Goal: Task Accomplishment & Management: Manage account settings

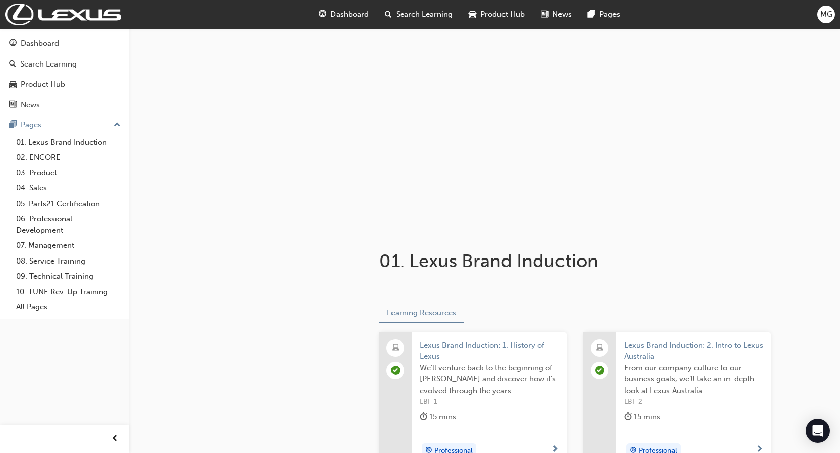
click at [825, 14] on span "MG" at bounding box center [826, 15] width 12 height 12
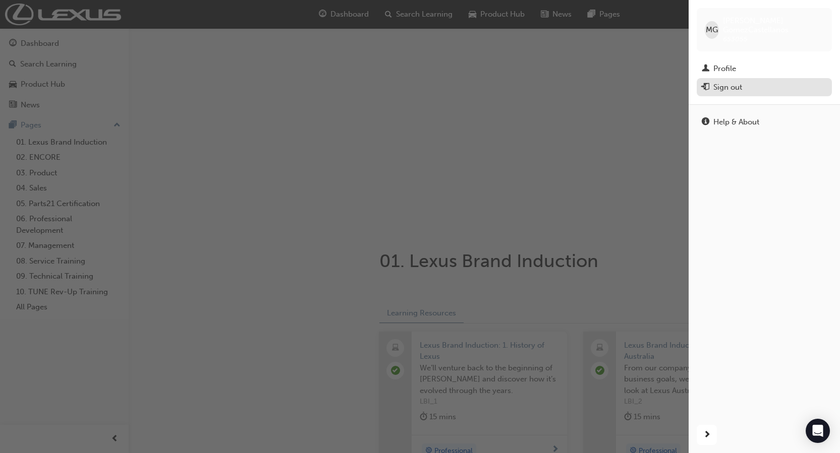
click at [730, 87] on div "Sign out" at bounding box center [727, 88] width 29 height 12
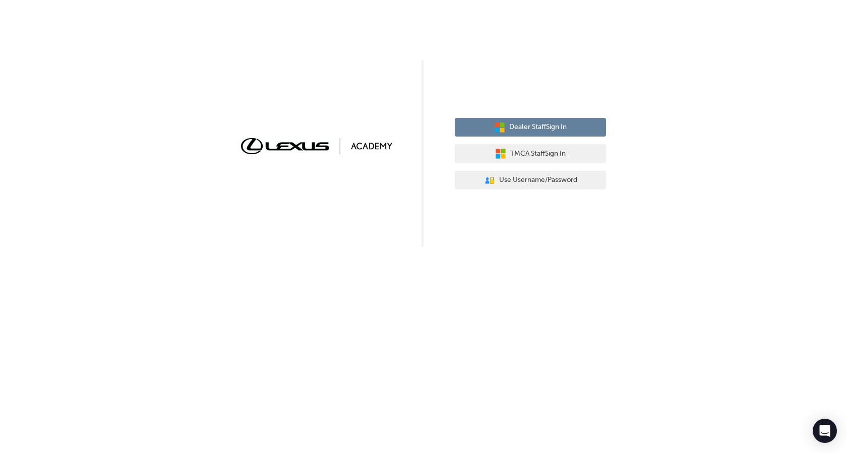
click at [560, 129] on span "Dealer Staff Sign In" at bounding box center [537, 128] width 57 height 12
